Goal: Task Accomplishment & Management: Use online tool/utility

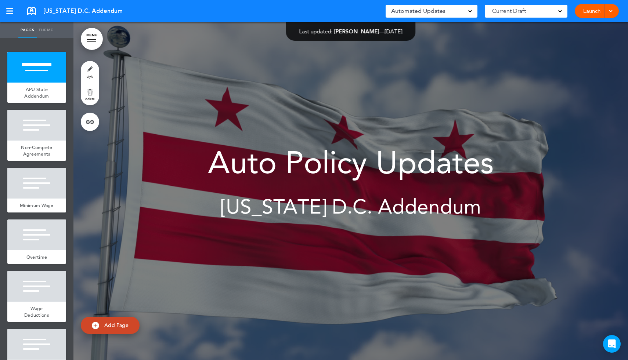
click at [587, 14] on link "Launch" at bounding box center [591, 11] width 23 height 14
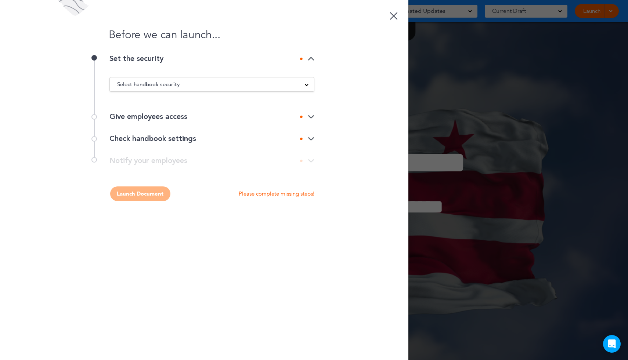
click at [310, 120] on div "Give employees access" at bounding box center [211, 116] width 205 height 7
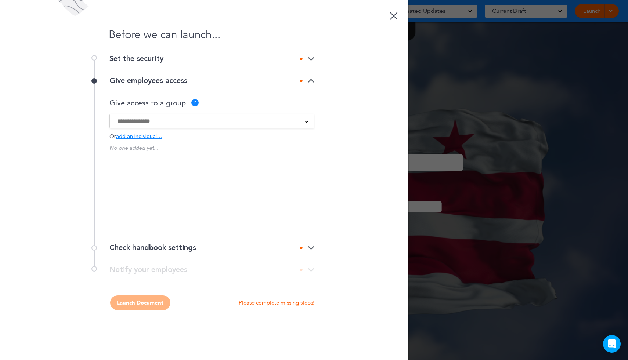
click at [156, 121] on input at bounding box center [207, 121] width 180 height 8
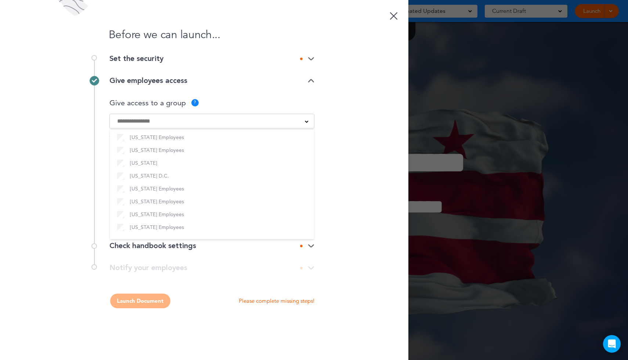
click at [357, 186] on div "Before we can launch... Set the security Select handbook security Public link P…" at bounding box center [204, 180] width 409 height 360
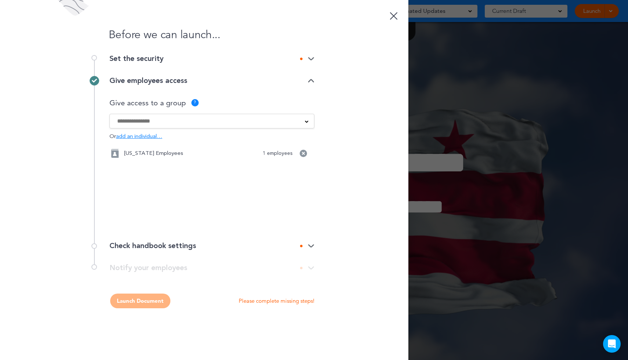
click at [314, 244] on div "Before we can launch... Set the security Select handbook security Public link P…" at bounding box center [204, 180] width 409 height 360
click at [314, 244] on img at bounding box center [311, 246] width 7 height 5
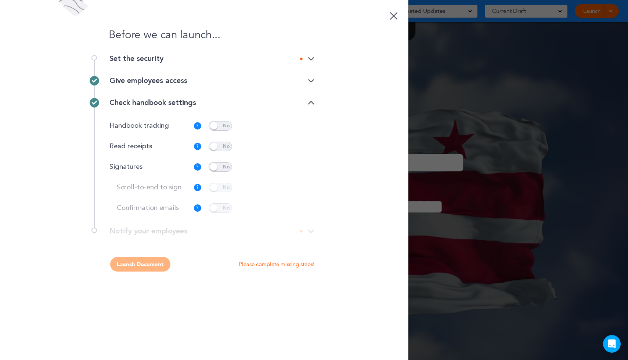
click at [210, 145] on span at bounding box center [221, 147] width 24 height 10
click at [215, 170] on span at bounding box center [221, 167] width 24 height 10
click at [213, 190] on span at bounding box center [221, 188] width 24 height 10
click at [213, 209] on span at bounding box center [221, 209] width 24 height 10
click at [312, 60] on img at bounding box center [311, 59] width 7 height 5
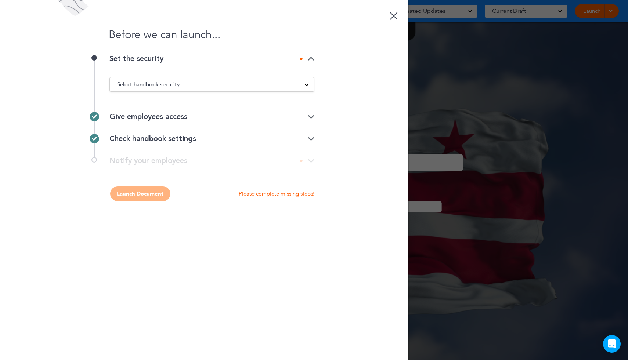
click at [237, 83] on div "Select handbook security" at bounding box center [212, 84] width 204 height 8
click at [168, 112] on li "Private link" at bounding box center [212, 112] width 204 height 9
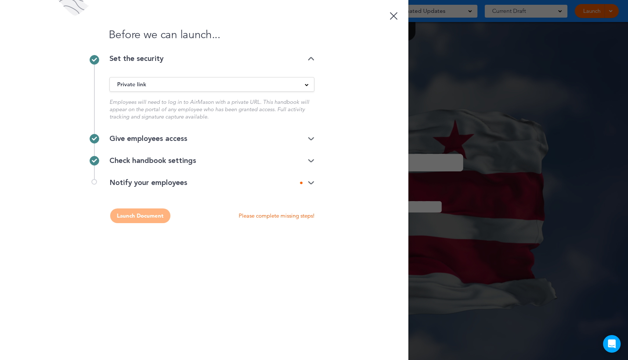
click at [313, 184] on img at bounding box center [311, 183] width 7 height 5
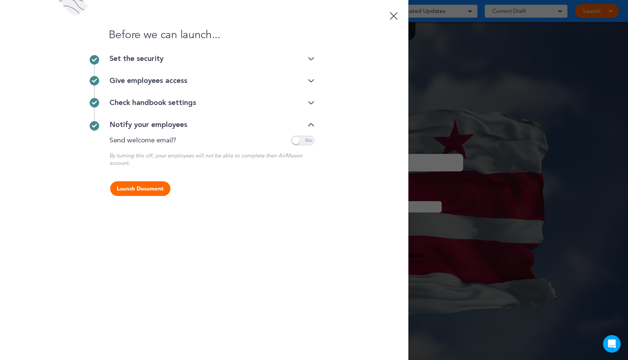
click at [296, 140] on span at bounding box center [303, 141] width 24 height 10
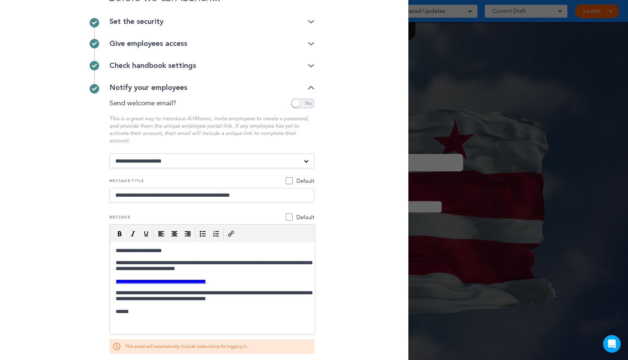
scroll to position [75, 0]
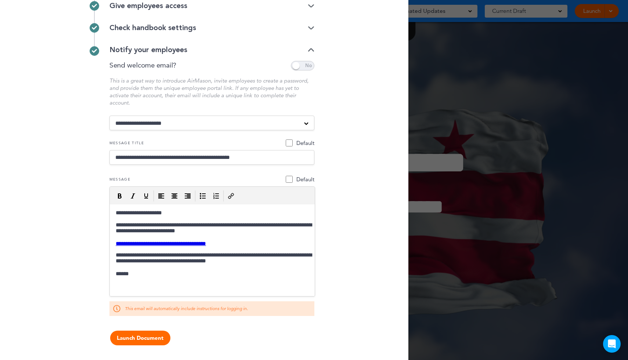
click at [133, 341] on button "Launch Document" at bounding box center [140, 338] width 60 height 15
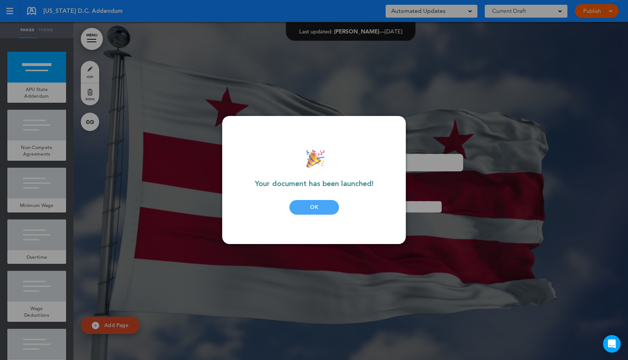
click at [311, 211] on div "OK" at bounding box center [315, 207] width 50 height 15
